Goal: Transaction & Acquisition: Book appointment/travel/reservation

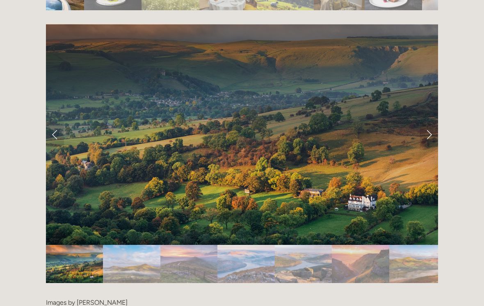
scroll to position [1614, 0]
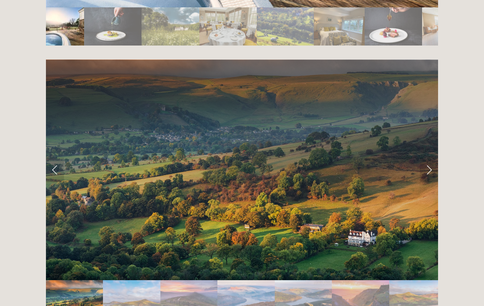
click at [140, 280] on img "Slide 2" at bounding box center [131, 299] width 57 height 38
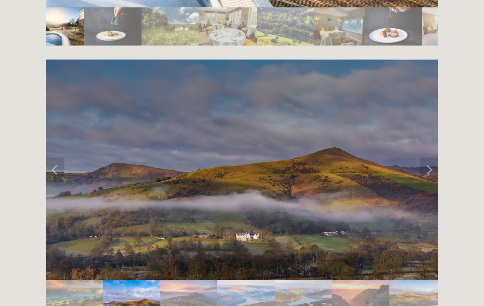
click at [427, 157] on link "Next Slide" at bounding box center [429, 169] width 18 height 25
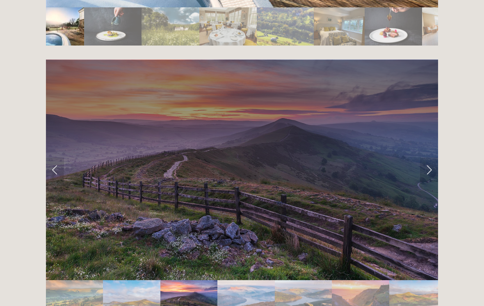
click at [431, 157] on link "Next Slide" at bounding box center [429, 169] width 18 height 25
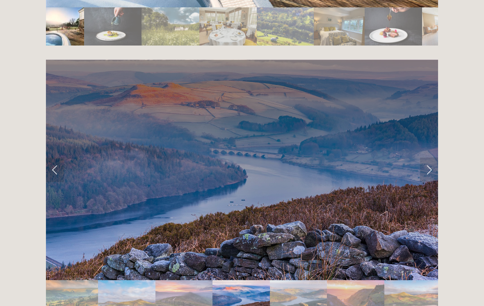
click at [430, 157] on link "Next Slide" at bounding box center [429, 169] width 18 height 25
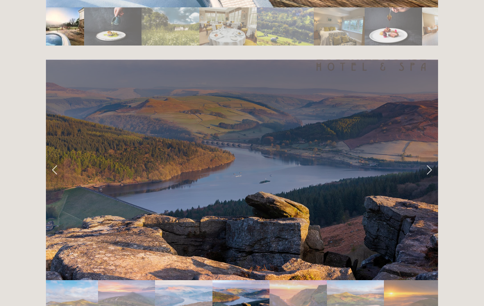
click at [428, 157] on link "Next Slide" at bounding box center [429, 169] width 18 height 25
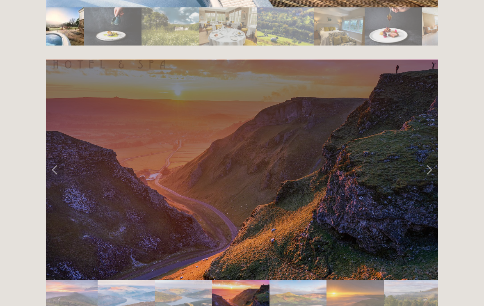
click at [430, 157] on link "Next Slide" at bounding box center [429, 169] width 18 height 25
click at [428, 157] on link "Next Slide" at bounding box center [429, 169] width 18 height 25
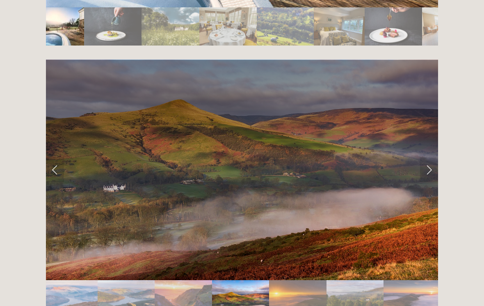
click at [430, 157] on link "Next Slide" at bounding box center [429, 169] width 18 height 25
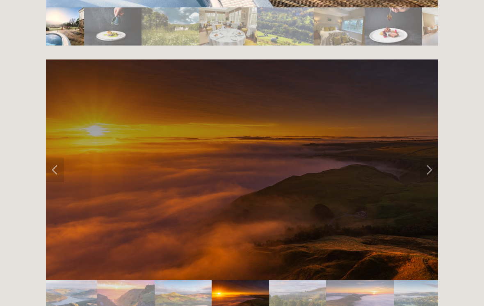
click at [58, 157] on link "Previous Slide" at bounding box center [55, 169] width 18 height 25
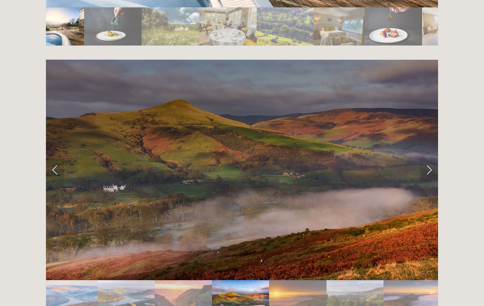
click at [429, 157] on link "Next Slide" at bounding box center [429, 169] width 18 height 25
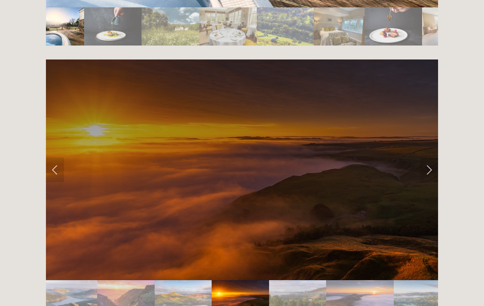
click at [432, 157] on link "Next Slide" at bounding box center [429, 169] width 18 height 25
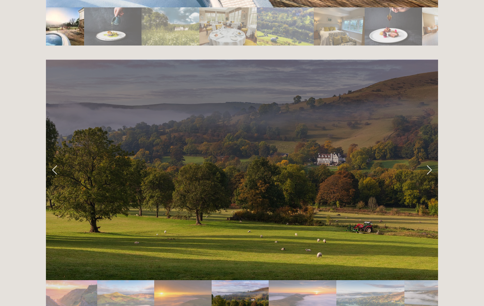
click at [429, 157] on link "Next Slide" at bounding box center [429, 169] width 18 height 25
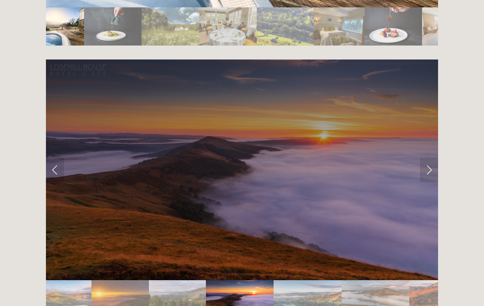
click at [429, 157] on link "Next Slide" at bounding box center [429, 169] width 18 height 25
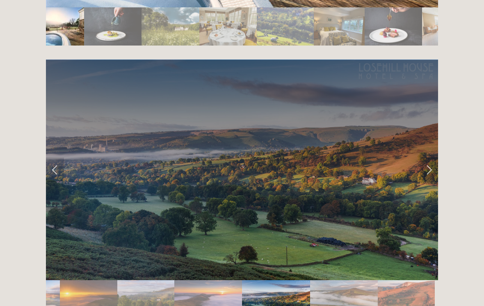
click at [431, 157] on link "Next Slide" at bounding box center [429, 169] width 18 height 25
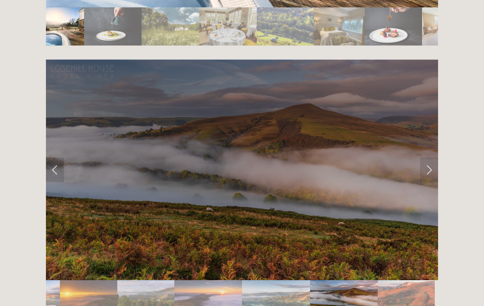
click at [429, 157] on link "Next Slide" at bounding box center [429, 169] width 18 height 25
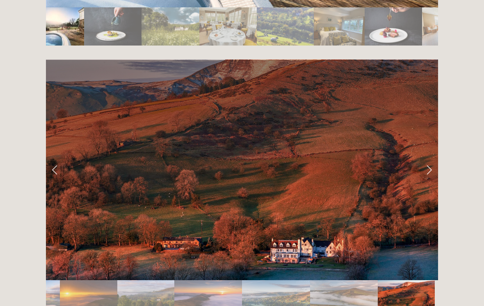
click at [429, 157] on link "Next Slide" at bounding box center [429, 169] width 18 height 25
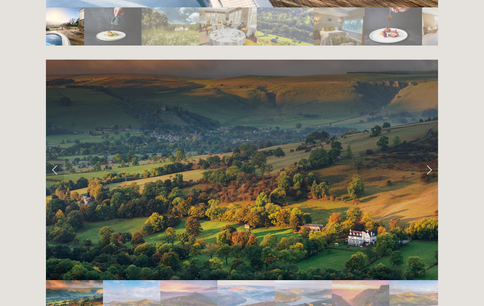
click at [432, 157] on link "Next Slide" at bounding box center [429, 169] width 18 height 25
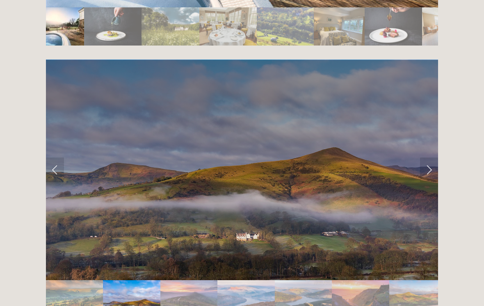
click at [427, 157] on link "Next Slide" at bounding box center [429, 169] width 18 height 25
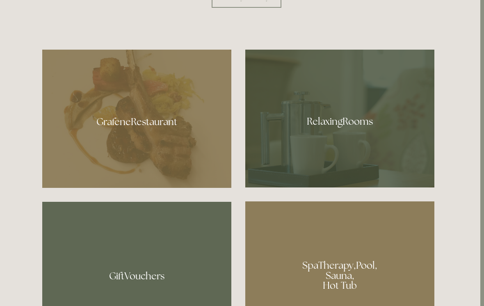
scroll to position [460, 4]
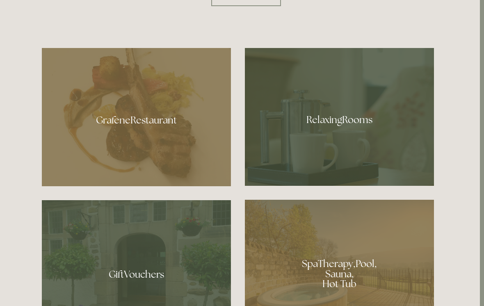
click at [362, 132] on div at bounding box center [339, 117] width 189 height 138
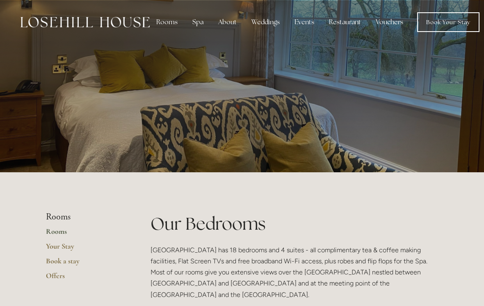
click at [305, 23] on div "Events" at bounding box center [304, 22] width 33 height 16
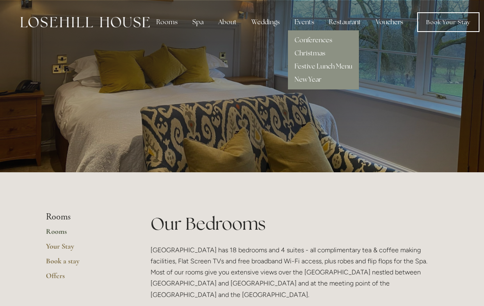
click at [173, 22] on div "Rooms" at bounding box center [167, 22] width 34 height 16
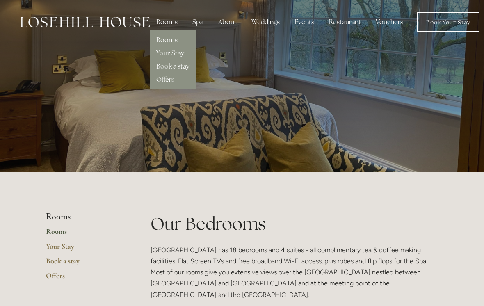
click at [200, 23] on div "Spa" at bounding box center [198, 22] width 24 height 16
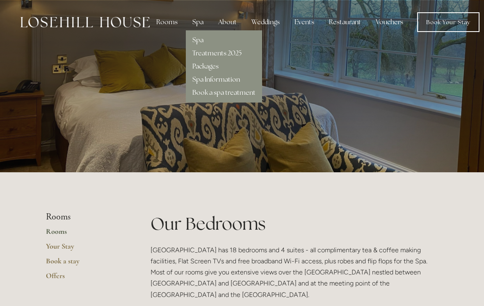
click at [227, 56] on link "Treatments 2025" at bounding box center [216, 53] width 49 height 9
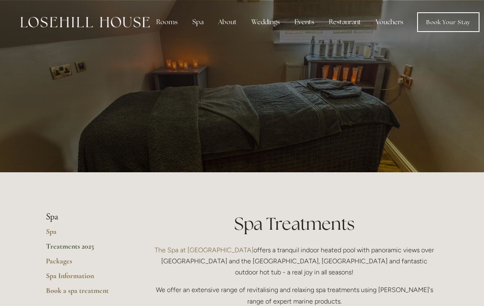
click at [198, 24] on div "Spa" at bounding box center [198, 22] width 24 height 16
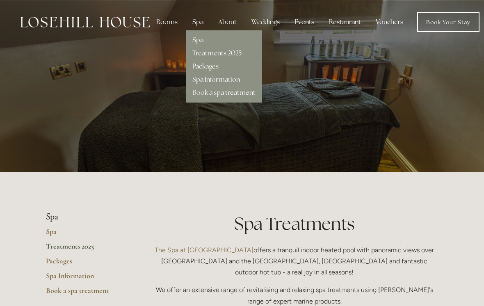
click at [203, 69] on link "Packages" at bounding box center [205, 66] width 26 height 9
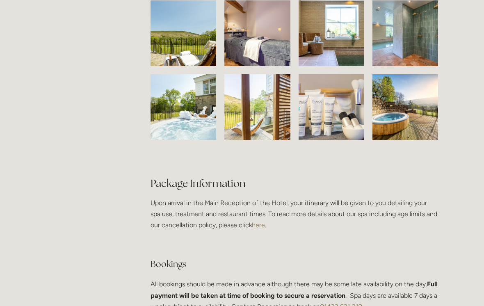
scroll to position [1338, 0]
